Goal: Information Seeking & Learning: Learn about a topic

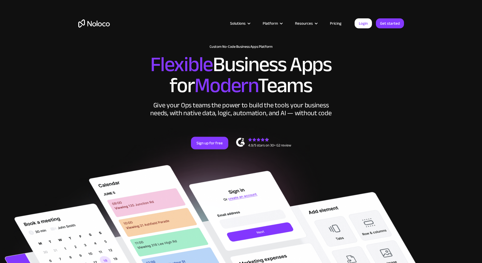
click at [339, 23] on link "Pricing" at bounding box center [336, 23] width 25 height 7
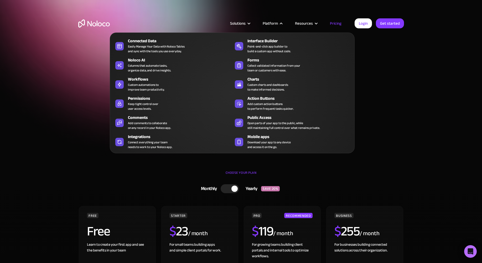
click at [266, 22] on div "Platform" at bounding box center [270, 23] width 15 height 7
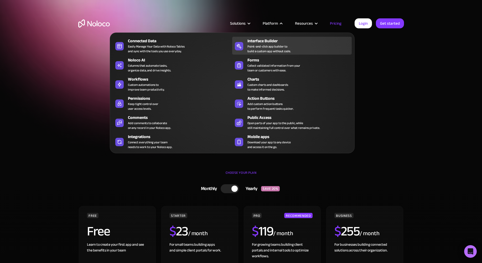
click at [269, 46] on div "Point-and-click app builder to build a custom app without code." at bounding box center [269, 48] width 43 height 9
